Goal: Register for event/course

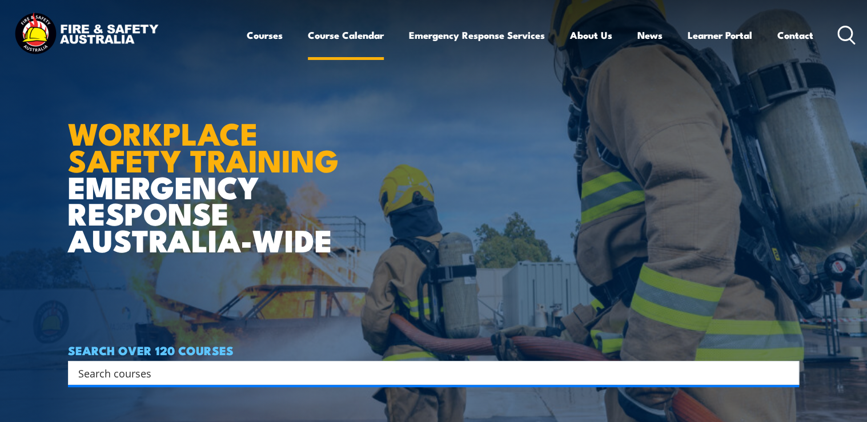
click at [354, 34] on link "Course Calendar" at bounding box center [346, 35] width 76 height 30
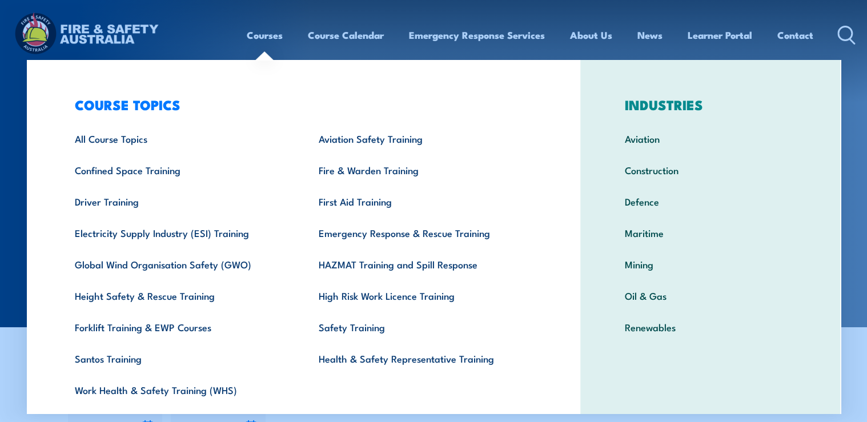
click at [258, 41] on link "Courses" at bounding box center [265, 35] width 36 height 30
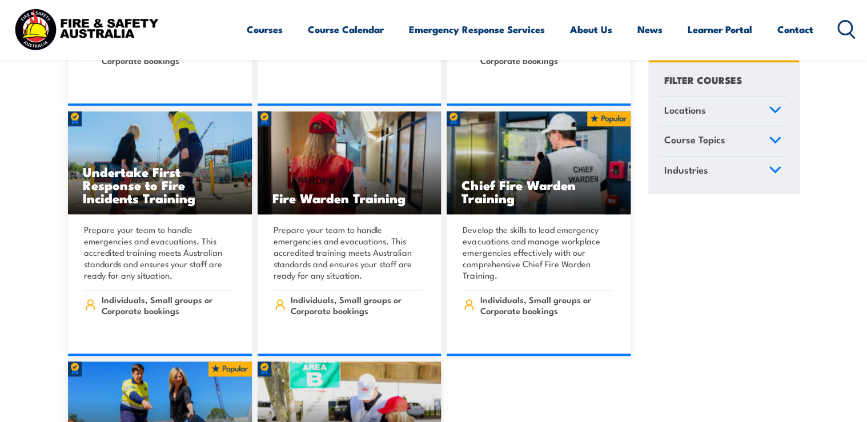
scroll to position [13529, 0]
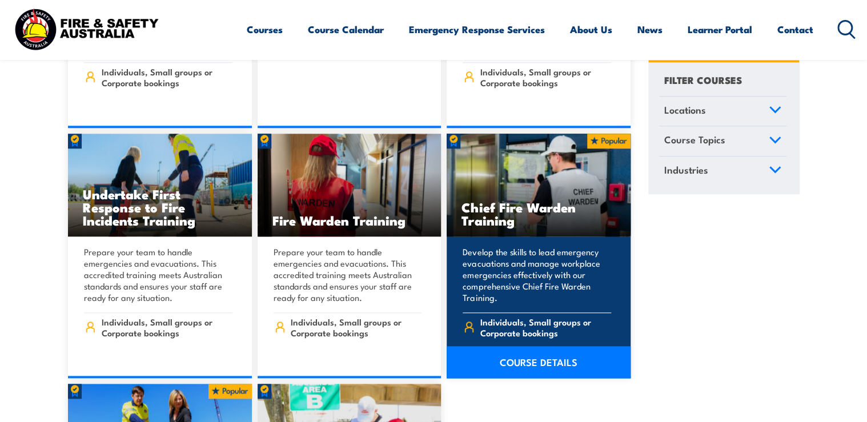
click at [513, 346] on link "COURSE DETAILS" at bounding box center [539, 362] width 184 height 32
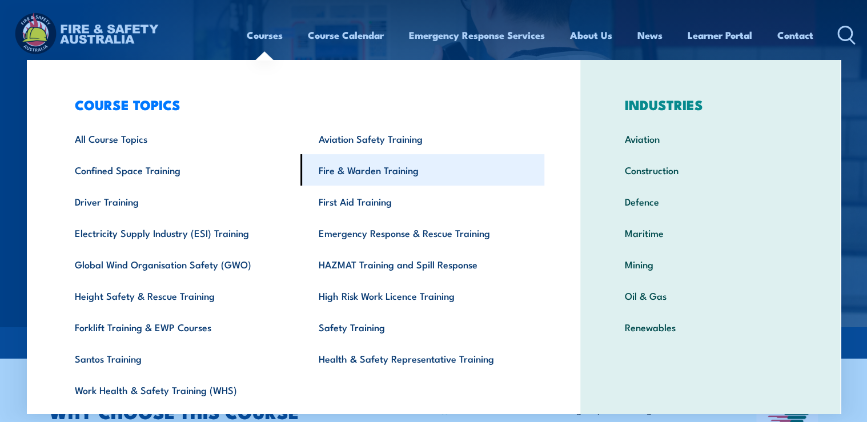
click at [343, 169] on link "Fire & Warden Training" at bounding box center [423, 169] width 244 height 31
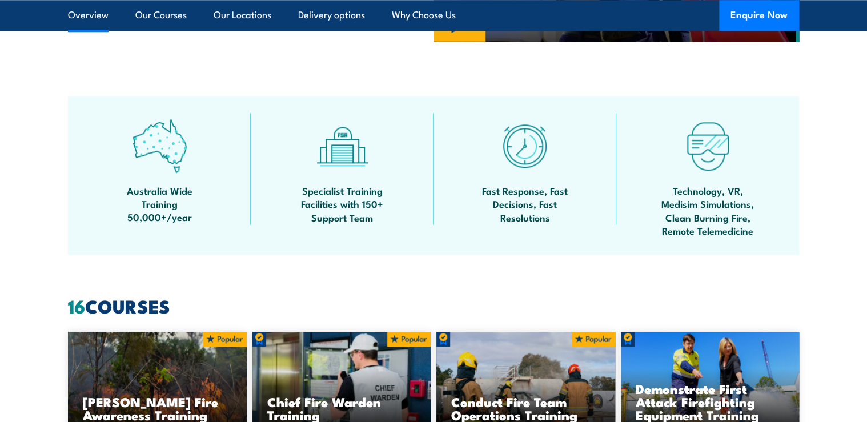
scroll to position [914, 0]
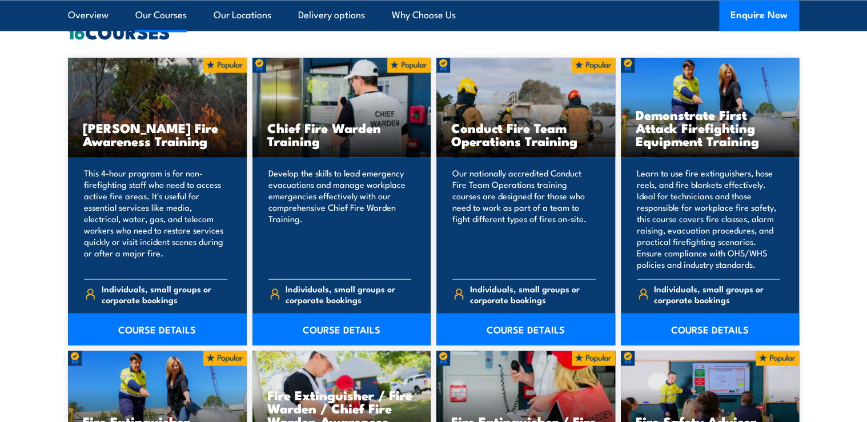
click at [362, 226] on p "Develop the skills to lead emergency evacuations and manage workplace emergenci…" at bounding box center [340, 218] width 143 height 103
click at [361, 323] on link "COURSE DETAILS" at bounding box center [342, 329] width 179 height 32
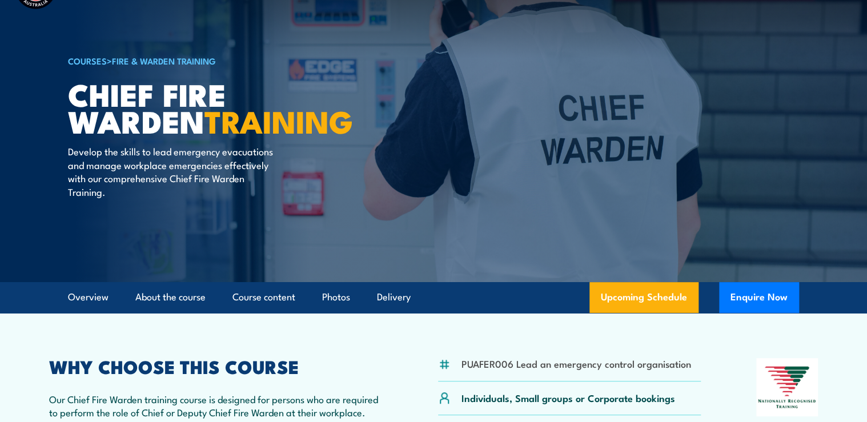
scroll to position [46, 0]
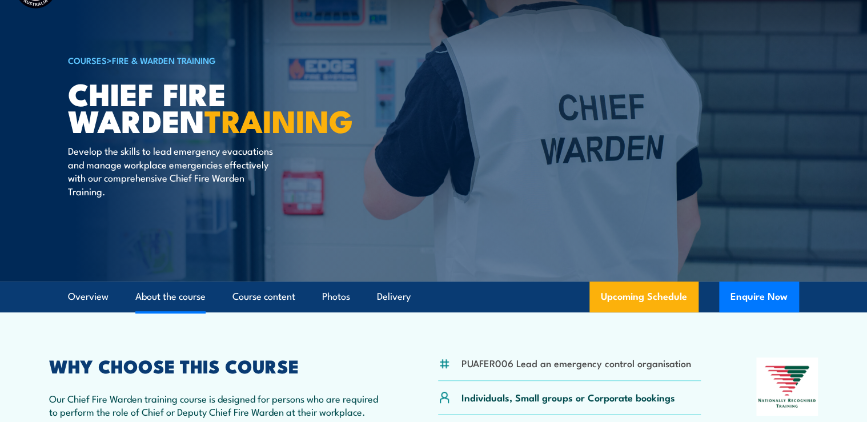
click at [186, 300] on link "About the course" at bounding box center [170, 297] width 70 height 30
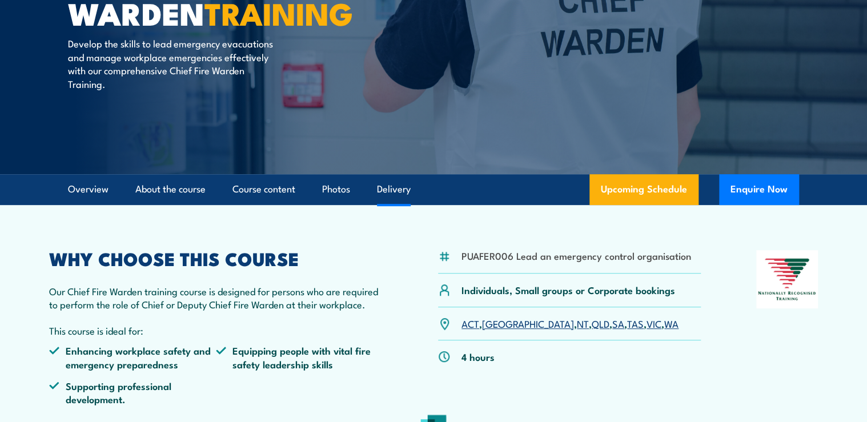
click at [394, 192] on link "Delivery" at bounding box center [394, 189] width 34 height 30
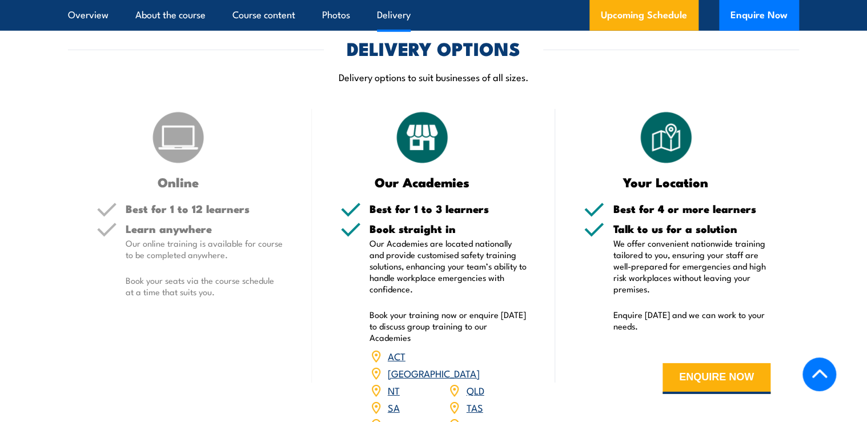
scroll to position [1572, 0]
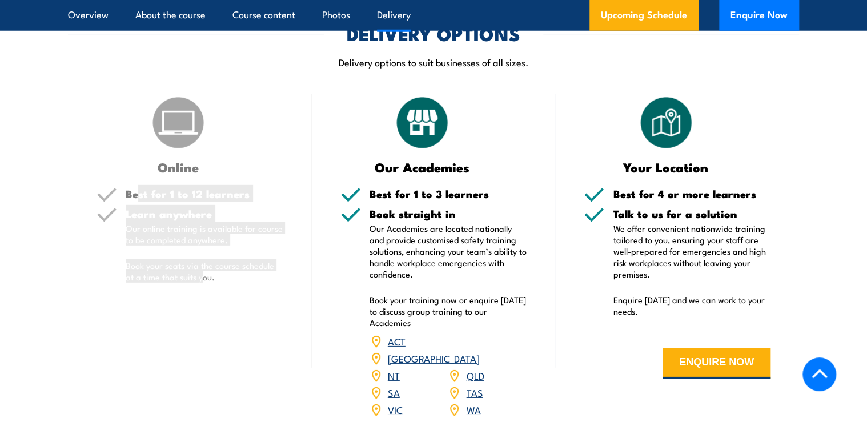
drag, startPoint x: 205, startPoint y: 276, endPoint x: 137, endPoint y: 188, distance: 111.2
click at [137, 189] on div "Best for 1 to 12 learners Learn anywhere Our online training is available for c…" at bounding box center [190, 245] width 187 height 113
drag, startPoint x: 137, startPoint y: 188, endPoint x: 229, endPoint y: 227, distance: 99.9
click at [229, 227] on p "Our online training is available for course to be completed anywhere." at bounding box center [205, 234] width 158 height 23
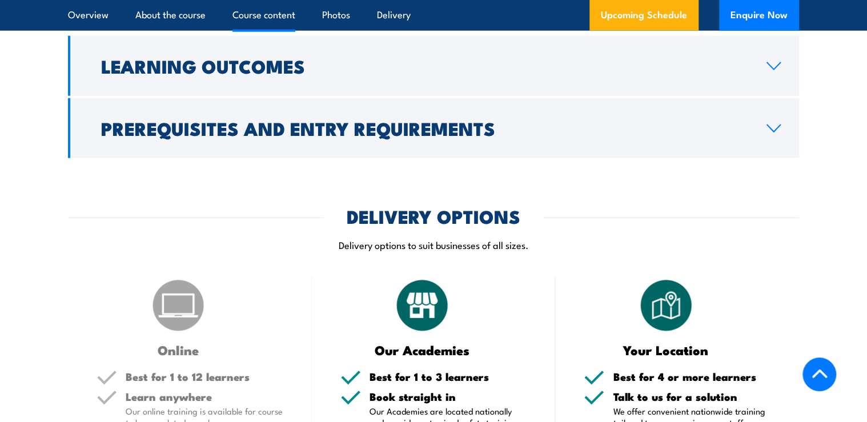
scroll to position [1664, 0]
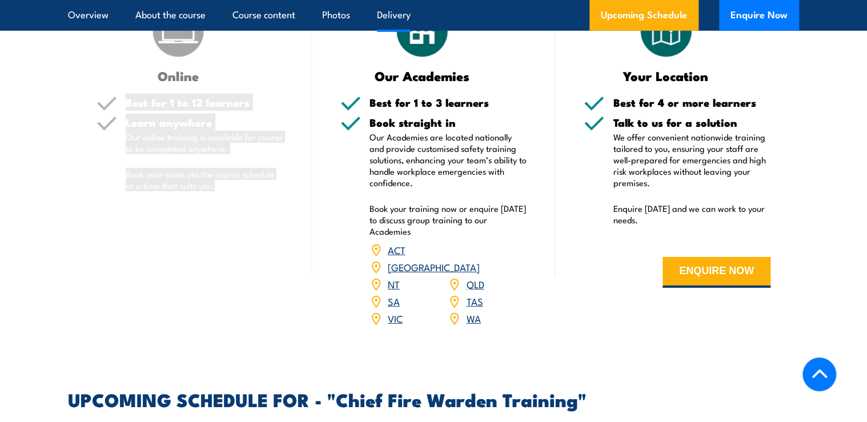
drag, startPoint x: 222, startPoint y: 184, endPoint x: 121, endPoint y: 103, distance: 129.2
click at [121, 103] on div "Best for 1 to 12 learners Learn anywhere Our online training is available for c…" at bounding box center [190, 153] width 187 height 113
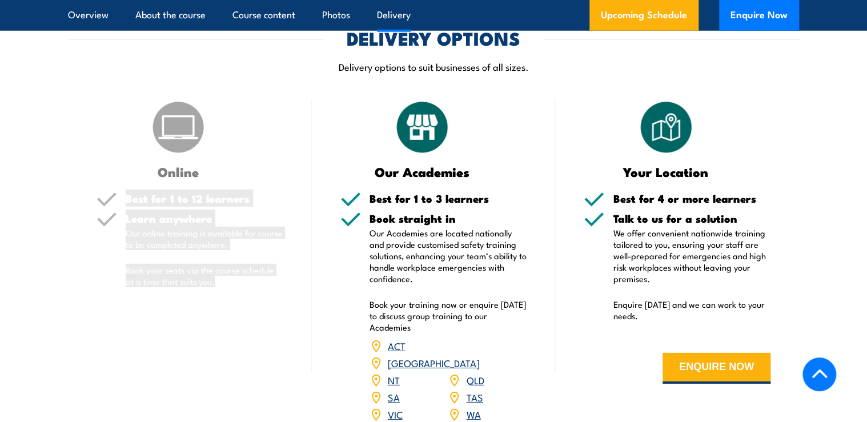
scroll to position [1481, 0]
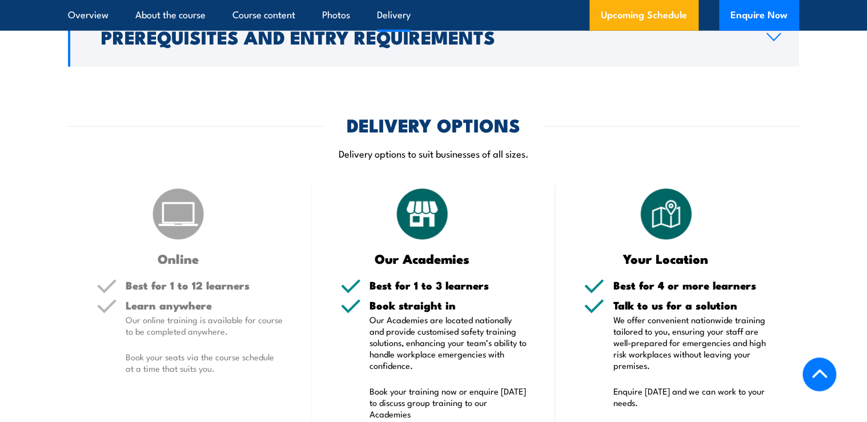
click at [209, 193] on div "Online" at bounding box center [190, 225] width 187 height 79
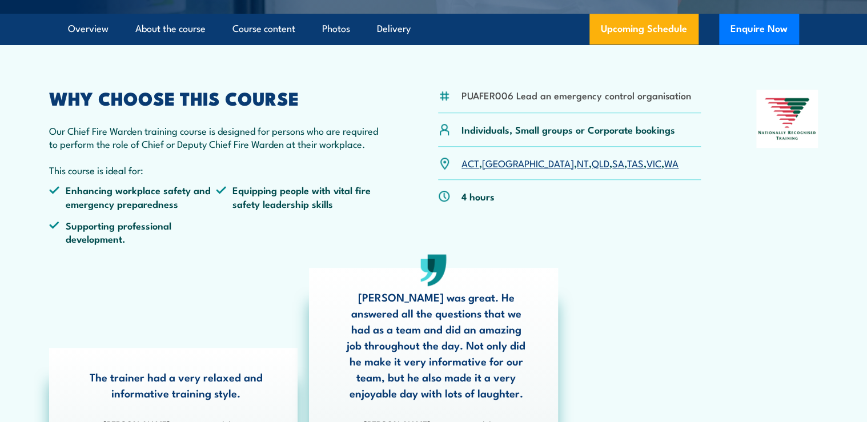
scroll to position [0, 0]
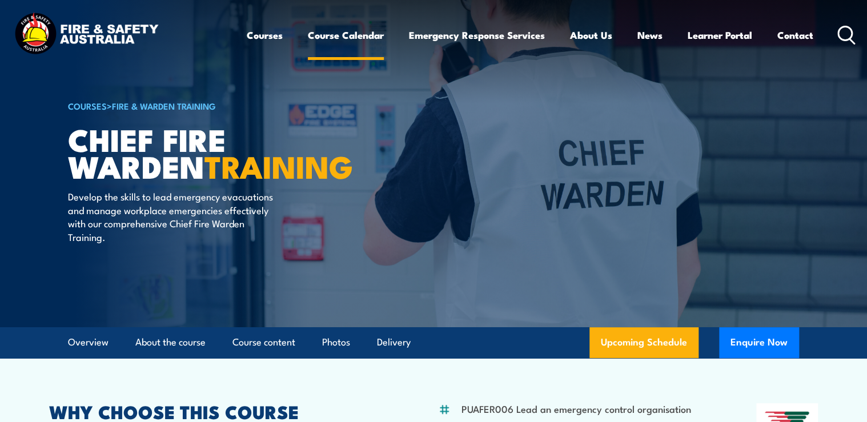
click at [331, 32] on link "Course Calendar" at bounding box center [346, 35] width 76 height 30
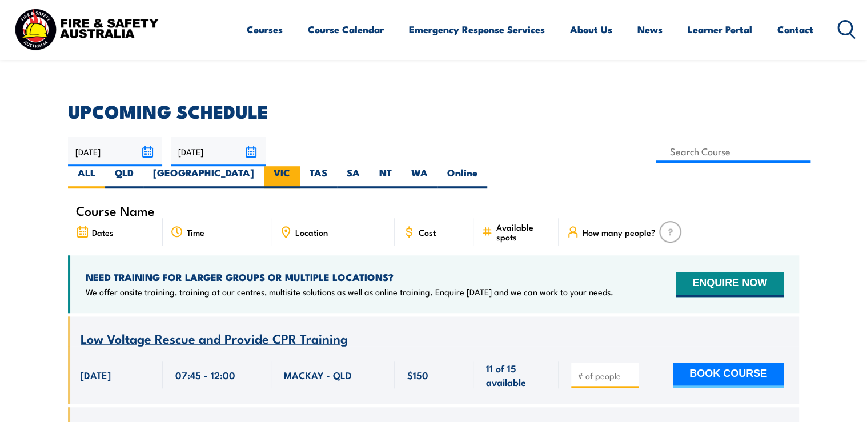
scroll to position [320, 0]
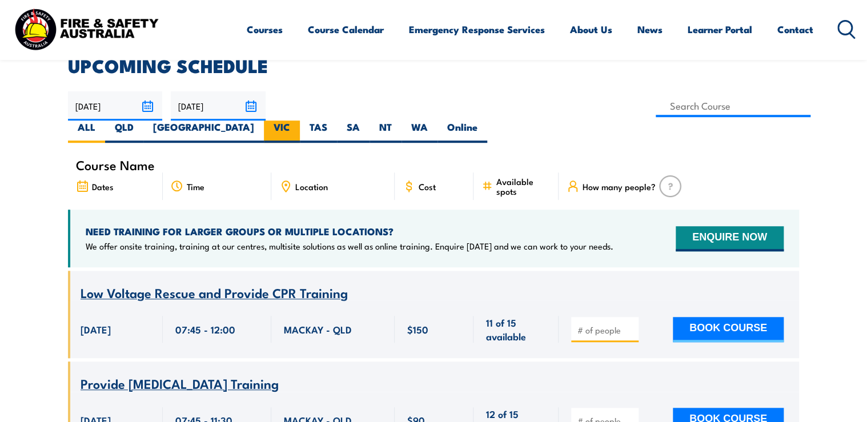
click at [300, 121] on label "VIC" at bounding box center [282, 132] width 36 height 22
click at [298, 121] on input "VIC" at bounding box center [293, 124] width 7 height 7
radio input "true"
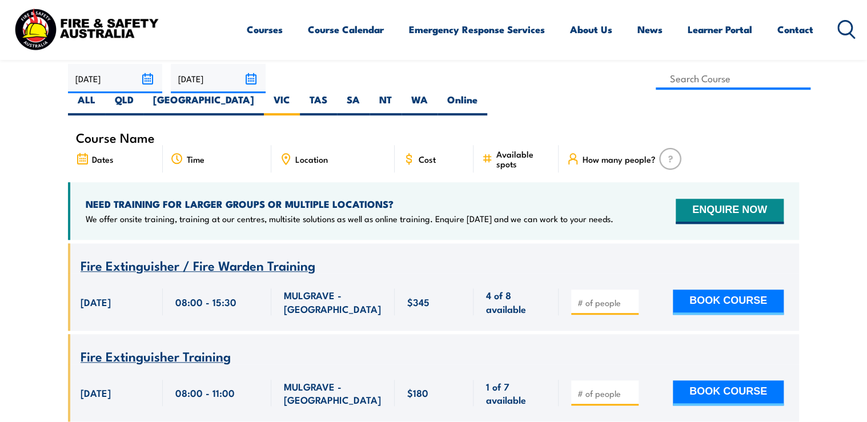
scroll to position [331, 0]
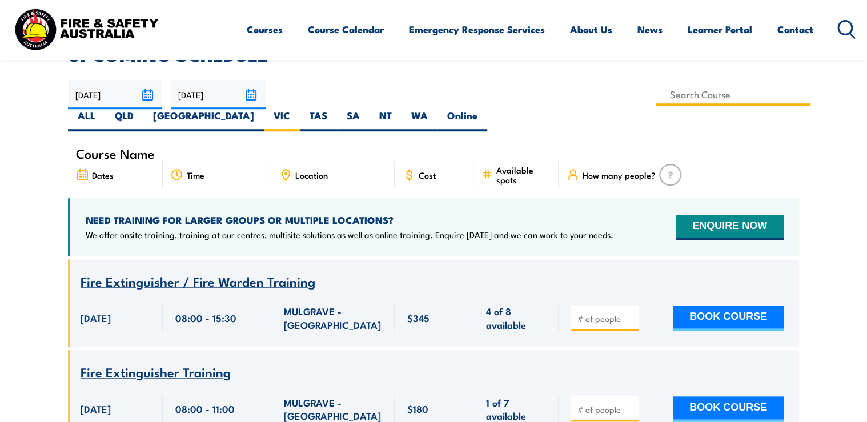
click at [656, 98] on input at bounding box center [733, 94] width 155 height 22
type input "Chief Fire Warden Training"
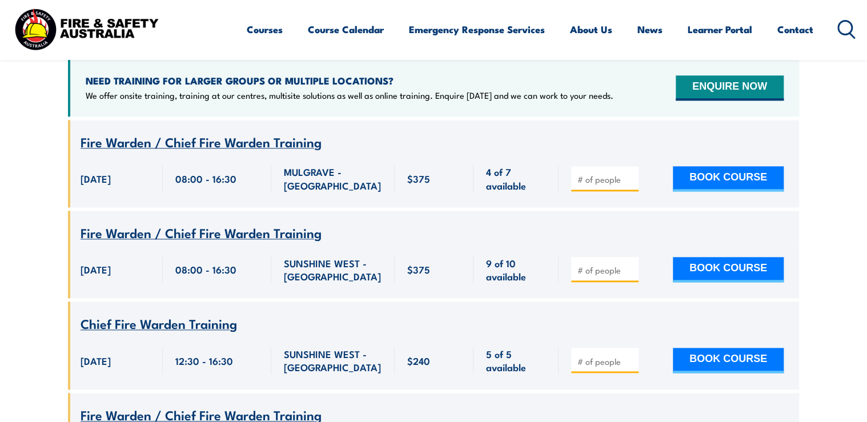
scroll to position [377, 0]
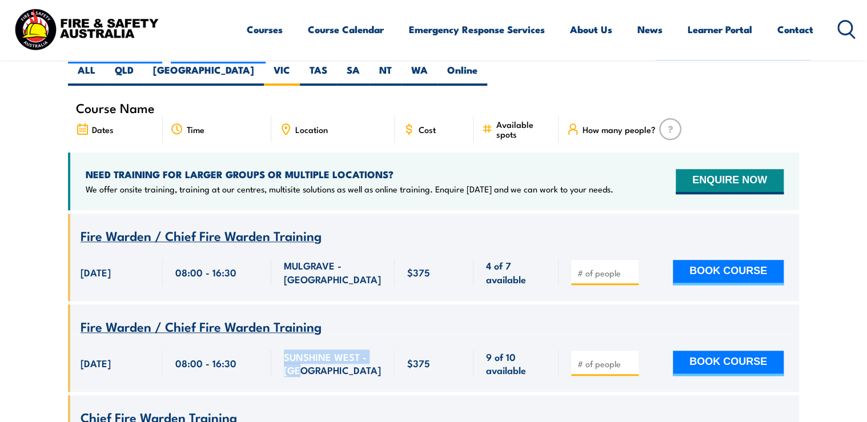
drag, startPoint x: 305, startPoint y: 350, endPoint x: 281, endPoint y: 338, distance: 27.3
click at [281, 338] on div "SUNSHINE WEST - [GEOGRAPHIC_DATA]" at bounding box center [332, 364] width 123 height 58
drag, startPoint x: 281, startPoint y: 338, endPoint x: 366, endPoint y: 321, distance: 87.5
click at [366, 335] on div "SUNSHINE WEST - [GEOGRAPHIC_DATA]" at bounding box center [332, 364] width 123 height 58
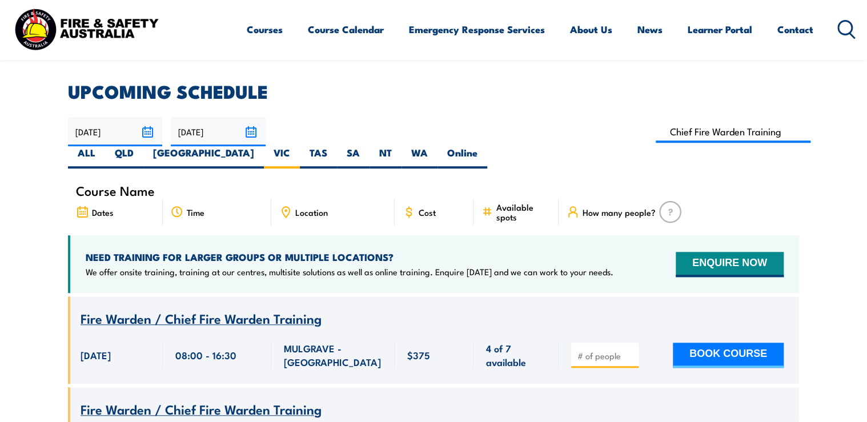
scroll to position [149, 0]
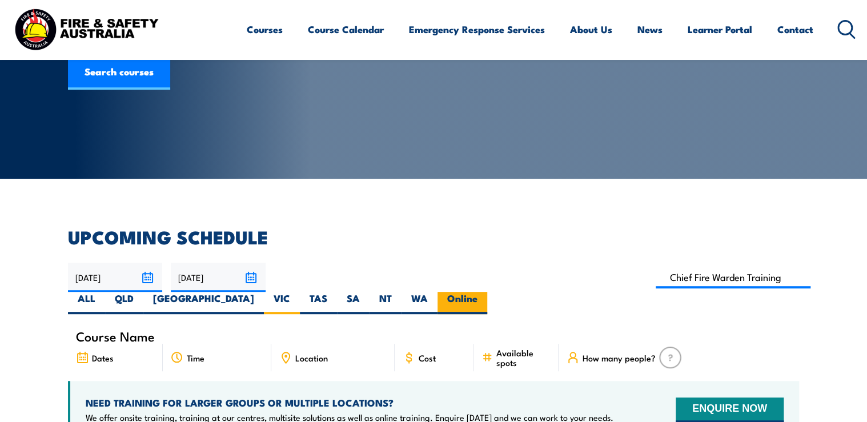
click at [487, 292] on label "Online" at bounding box center [463, 303] width 50 height 22
click at [485, 292] on input "Online" at bounding box center [481, 295] width 7 height 7
radio input "true"
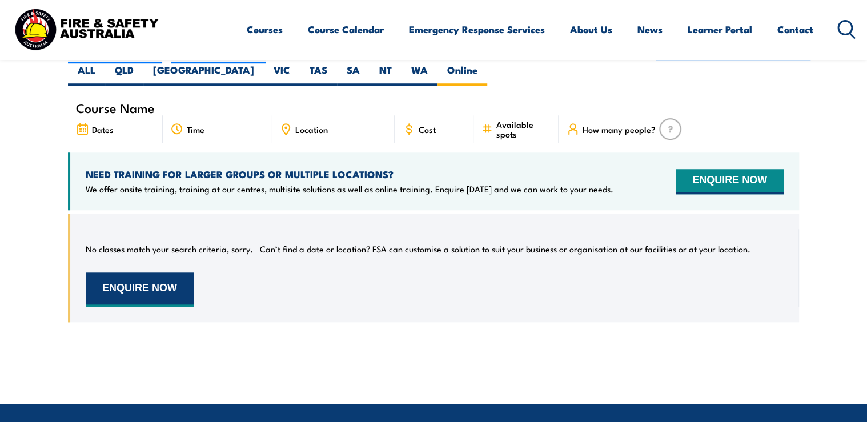
click at [149, 273] on button "ENQUIRE NOW" at bounding box center [140, 290] width 108 height 34
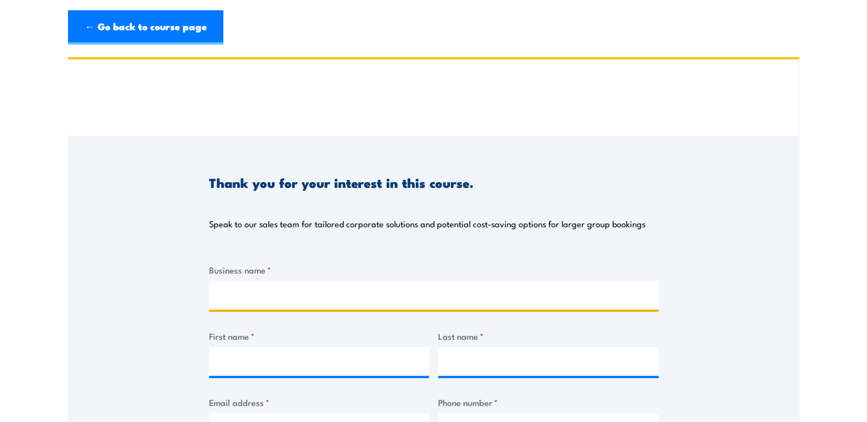
click at [256, 291] on input "Business name *" at bounding box center [434, 295] width 450 height 29
type input "PFD Food Services"
type input "Maddison"
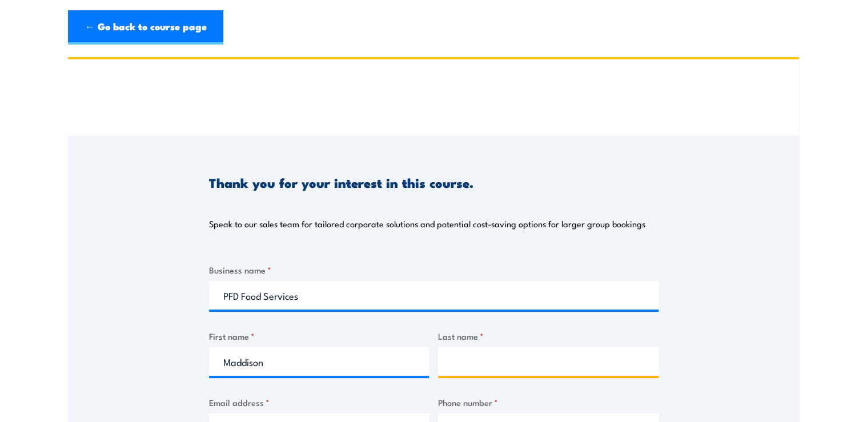
type input "Studd"
type input "learning@pfdfoods.com.au"
type input "0457459038"
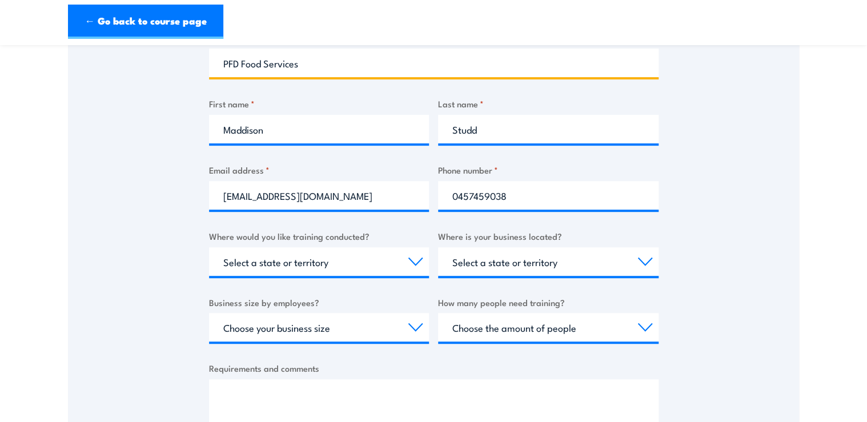
scroll to position [274, 0]
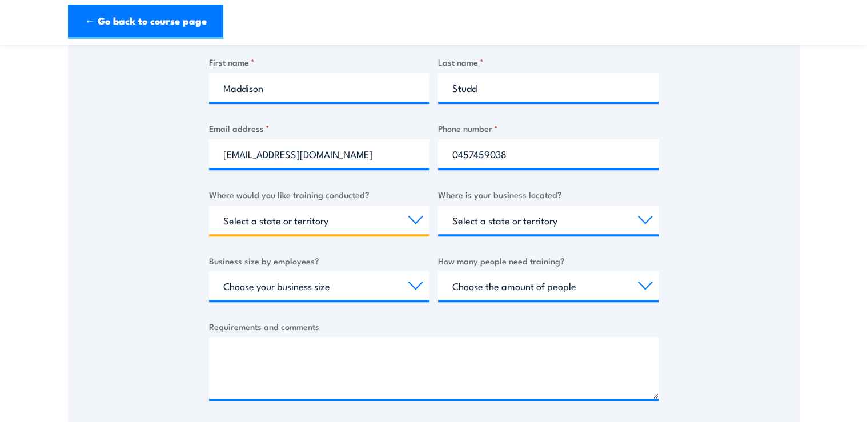
click at [386, 220] on select "Select a state or territory Nationally - multiple locations QLD NSW VIC SA ACT …" at bounding box center [319, 220] width 221 height 29
click at [209, 206] on select "Select a state or territory Nationally - multiple locations QLD NSW VIC SA ACT …" at bounding box center [319, 220] width 221 height 29
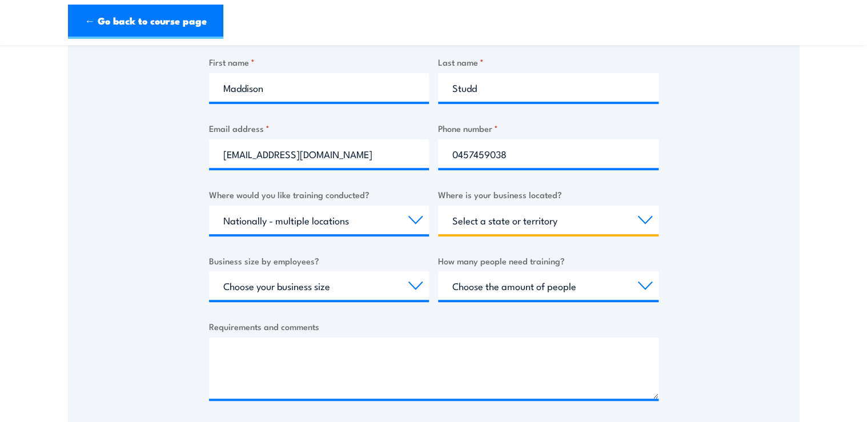
click at [553, 221] on select "Select a state or territory QLD NSW VIC SA ACT WA TAS NT" at bounding box center [548, 220] width 221 height 29
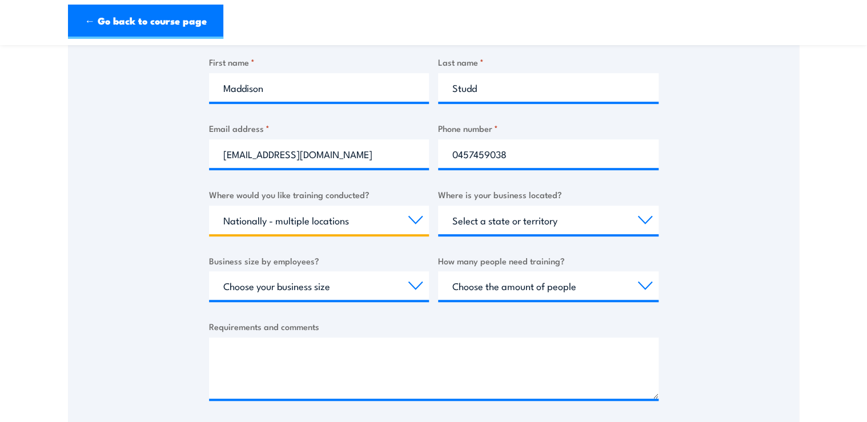
click at [373, 220] on select "Select a state or territory Nationally - multiple locations QLD NSW VIC SA ACT …" at bounding box center [319, 220] width 221 height 29
select select "VIC"
click at [209, 206] on select "Select a state or territory Nationally - multiple locations QLD NSW VIC SA ACT …" at bounding box center [319, 220] width 221 height 29
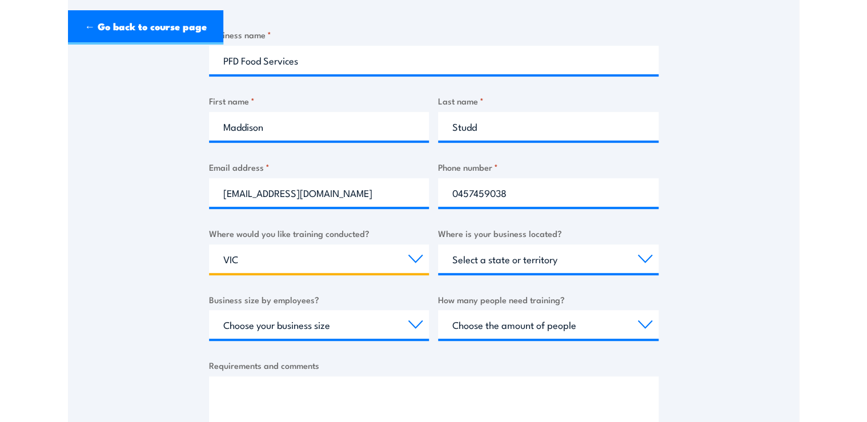
scroll to position [0, 0]
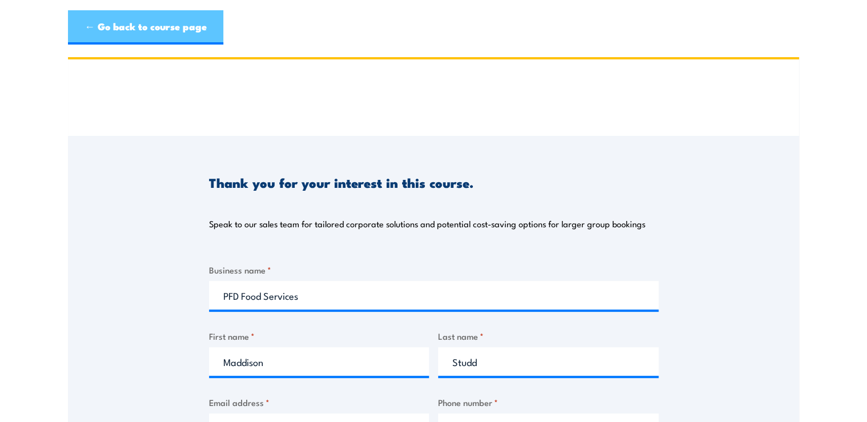
click at [120, 16] on link "← Go back to course page" at bounding box center [145, 27] width 155 height 34
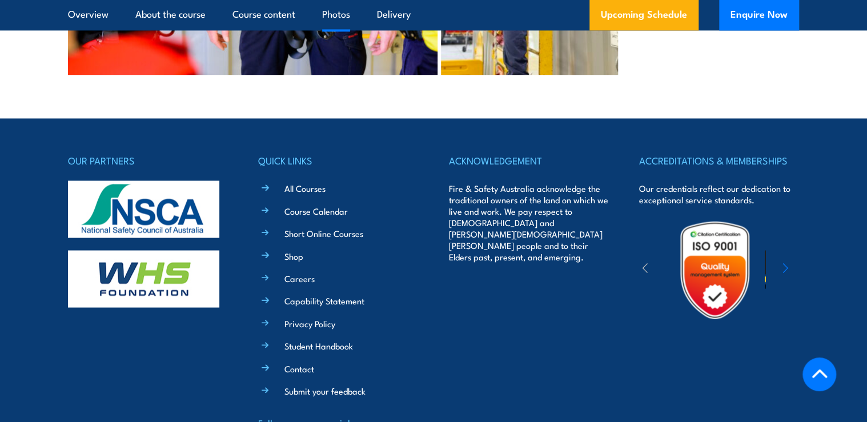
scroll to position [2919, 0]
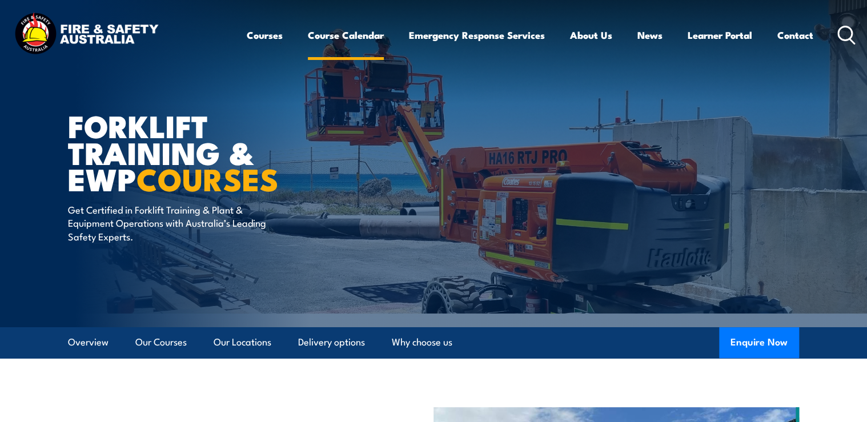
click at [349, 34] on link "Course Calendar" at bounding box center [346, 35] width 76 height 30
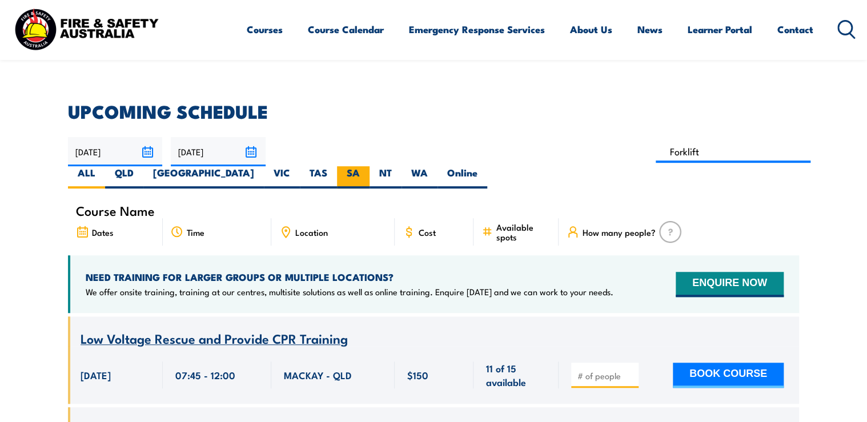
type input "Forklift"
click at [370, 166] on label "SA" at bounding box center [353, 177] width 33 height 22
click at [367, 166] on input "SA" at bounding box center [363, 169] width 7 height 7
radio input "true"
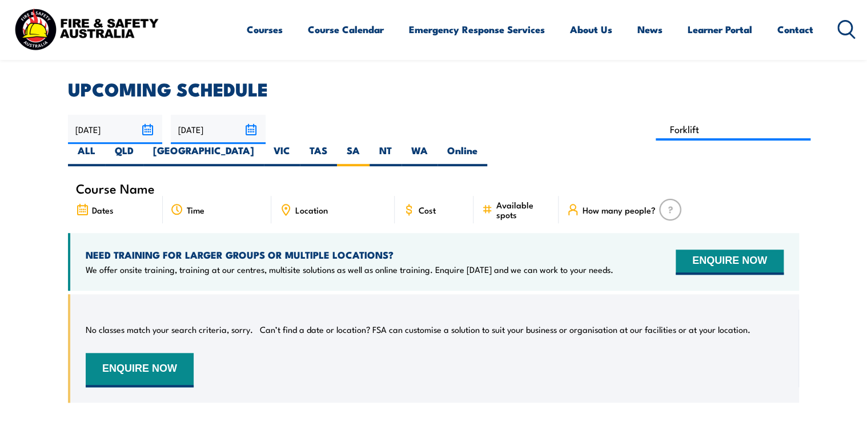
scroll to position [240, 0]
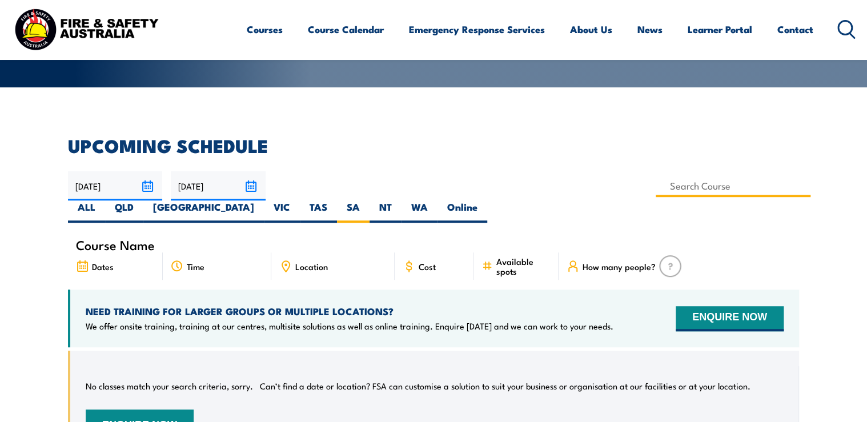
click at [656, 183] on input at bounding box center [733, 186] width 155 height 22
click at [656, 188] on input "Forklift" at bounding box center [733, 186] width 155 height 22
click at [656, 185] on input "Forklift" at bounding box center [733, 186] width 155 height 22
type input "Licence to operate a forklift truck in [GEOGRAPHIC_DATA]"
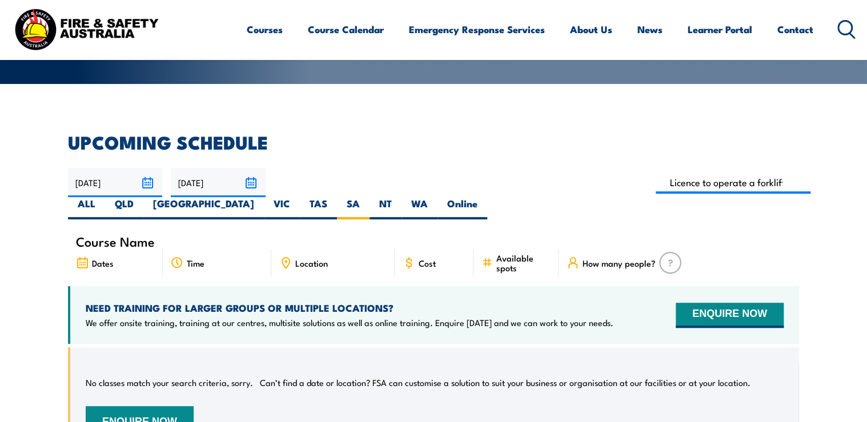
scroll to position [240, 0]
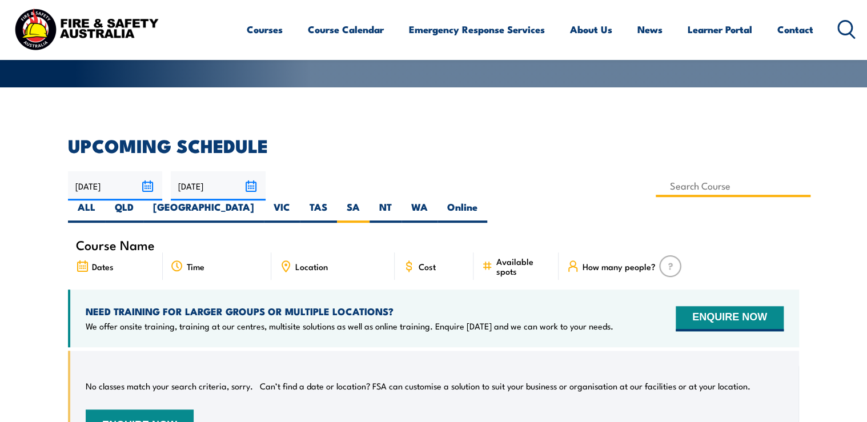
drag, startPoint x: 384, startPoint y: 185, endPoint x: 425, endPoint y: 186, distance: 41.2
click at [656, 186] on input at bounding box center [733, 186] width 155 height 22
click at [656, 191] on input at bounding box center [733, 186] width 155 height 22
click at [656, 185] on input at bounding box center [733, 186] width 155 height 22
click at [656, 189] on input at bounding box center [733, 186] width 155 height 22
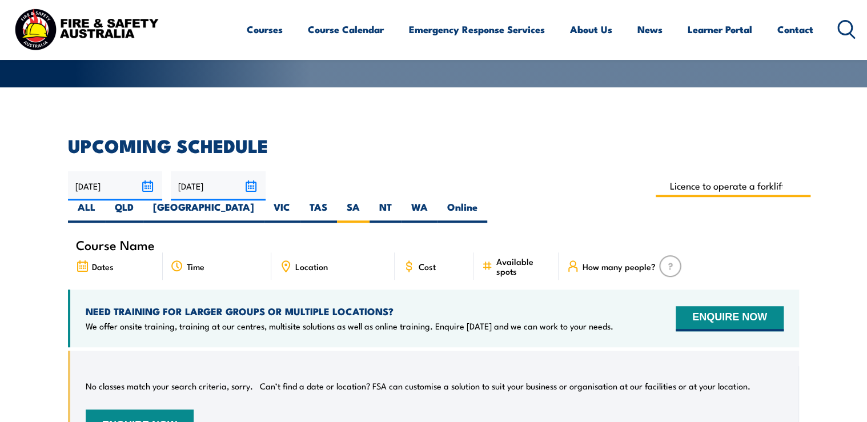
click at [656, 186] on input "Licence to operate a forklift truck in [GEOGRAPHIC_DATA]" at bounding box center [733, 186] width 155 height 22
click at [656, 189] on input "Licence to operate a forklift truck in [GEOGRAPHIC_DATA]" at bounding box center [733, 186] width 155 height 22
click at [656, 187] on input "License to operate a forklift truck in [GEOGRAPHIC_DATA]" at bounding box center [733, 186] width 155 height 22
type input "License to operate a forklift truck"
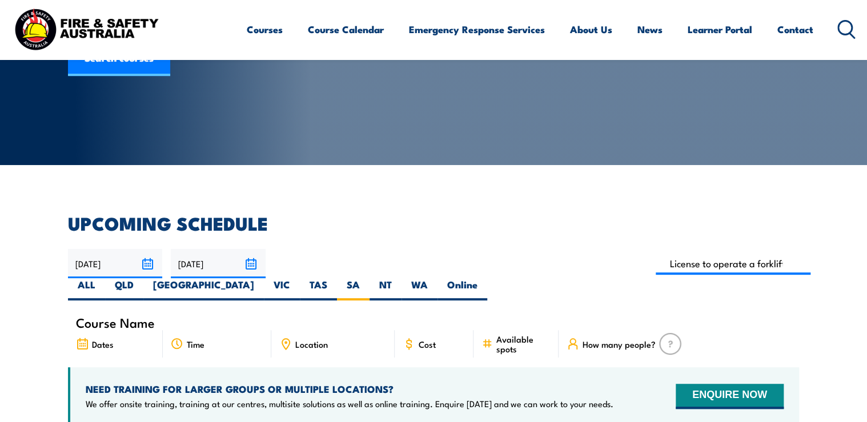
scroll to position [103, 0]
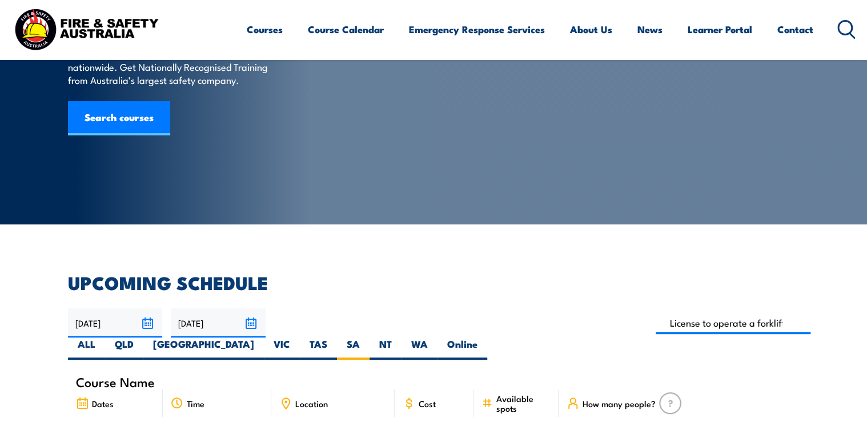
click at [249, 330] on input "[DATE]" at bounding box center [218, 323] width 94 height 29
